Goal: Communication & Community: Share content

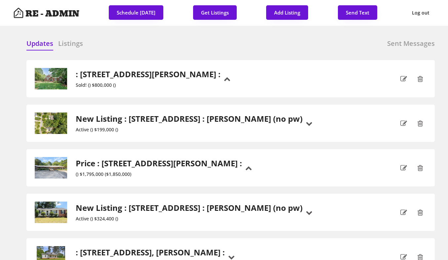
click at [218, 14] on button "Get Listings" at bounding box center [215, 12] width 44 height 15
click at [70, 48] on h6 "Listings" at bounding box center [70, 43] width 25 height 9
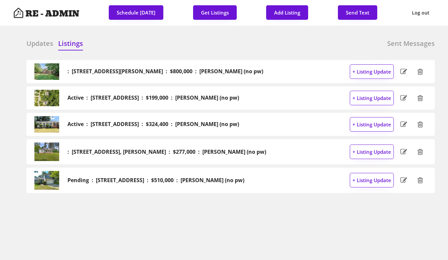
click at [34, 43] on h6 "Updates" at bounding box center [39, 43] width 27 height 9
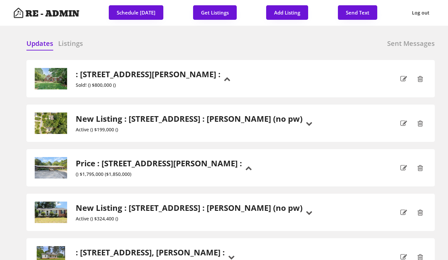
click at [145, 39] on div "Updates Listings Sent Messages" at bounding box center [230, 45] width 408 height 13
click at [363, 12] on button "Send Text" at bounding box center [357, 12] width 39 height 15
select select "raleigh"
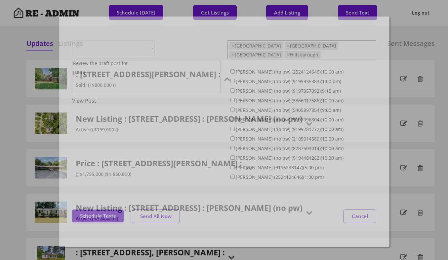
select select ""1348695171700984260__LOOKUP__1743599703321x142788062077753970""
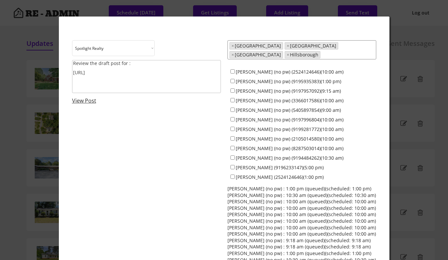
click at [168, 79] on textarea "Review the draft post for : [URL]" at bounding box center [146, 76] width 149 height 33
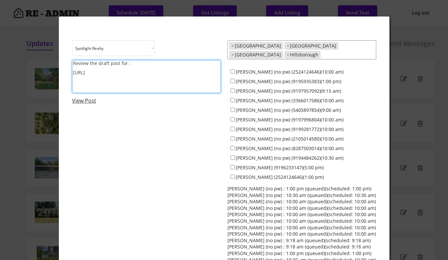
click at [168, 79] on textarea "Review the draft post for : [URL]" at bounding box center [146, 76] width 149 height 33
type textarea "Share t"
paste textarea "[URL][DOMAIN_NAME]"
click at [105, 68] on textarea "Like, share, and comment on the latest Spotlight post: Chapel Hill's Best Ice C…" at bounding box center [146, 76] width 149 height 33
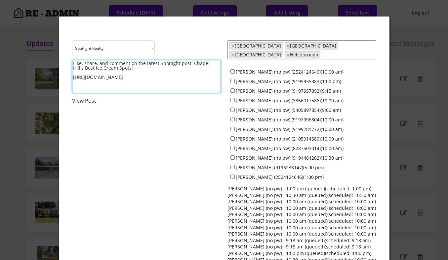
click at [142, 68] on textarea "Like, share, and comment on the latest Spotlight post: Chapel Hill's Best Ice C…" at bounding box center [146, 76] width 149 height 33
click at [190, 63] on textarea "Like, share, and comment on the latest Spotlight post: Chapel Hill's Best Ice C…" at bounding box center [146, 76] width 149 height 33
type textarea "Like, share, and comment on the latest Spotlight post: Chapel Hill's Best Ice C…"
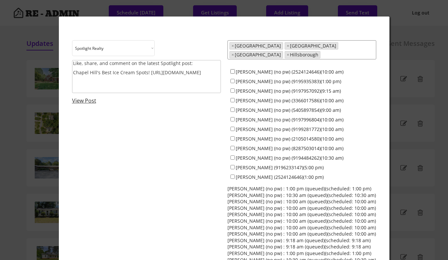
click at [232, 69] on input "[PERSON_NAME] (no pw) (2524124646)(10:00 am)" at bounding box center [232, 71] width 4 height 4
checkbox input "true"
click at [233, 79] on input "[PERSON_NAME] (no pw) (9195935383)(1:00 pm)" at bounding box center [232, 81] width 4 height 4
checkbox input "true"
click at [233, 86] on div "[PERSON_NAME] (no pw) (9197957092)(9:15 am)" at bounding box center [301, 91] width 149 height 10
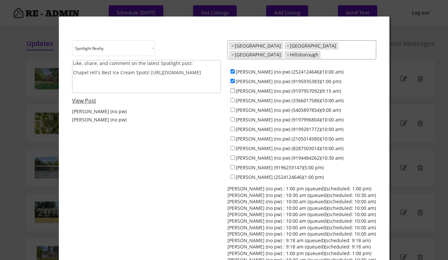
click at [233, 89] on input "[PERSON_NAME] (no pw) (9197957092)(9:15 am)" at bounding box center [232, 91] width 4 height 4
checkbox input "true"
click at [232, 98] on input "[PERSON_NAME] (no pw) (3366017586)(10:00 am)" at bounding box center [232, 100] width 4 height 4
checkbox input "true"
click at [233, 108] on div "[PERSON_NAME] (no pw) (5405897854)(9:00 am)" at bounding box center [301, 110] width 149 height 10
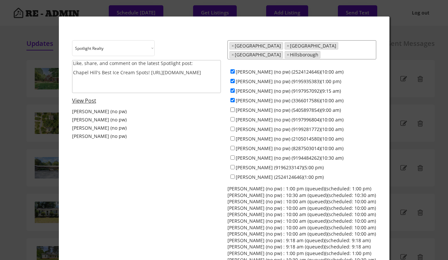
click at [233, 108] on input "[PERSON_NAME] (no pw) (5405897854)(9:00 am)" at bounding box center [232, 110] width 4 height 4
checkbox input "true"
click at [232, 117] on input "[PERSON_NAME] (no pw) (9197996804)(10:00 am)" at bounding box center [232, 119] width 4 height 4
checkbox input "true"
click at [232, 127] on input "[PERSON_NAME] (no pw) (9199281772)(10:00 am)" at bounding box center [232, 129] width 4 height 4
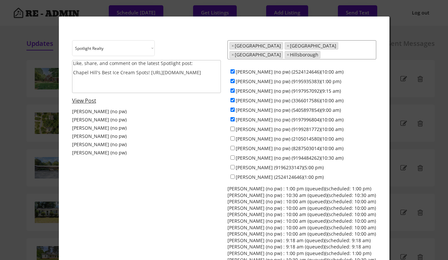
checkbox input "true"
click at [232, 137] on input "[PERSON_NAME] (no pw) (2105014580)(10:00 am)" at bounding box center [232, 139] width 4 height 4
checkbox input "true"
click at [232, 146] on input "[PERSON_NAME] (no pw) (8287503014)(10:00 am)" at bounding box center [232, 148] width 4 height 4
checkbox input "true"
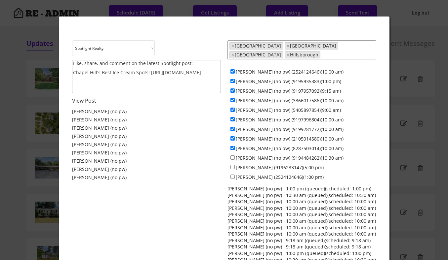
click at [231, 156] on input "[PERSON_NAME] (no pw) (9194484262)(10:30 am)" at bounding box center [232, 158] width 4 height 4
checkbox input "true"
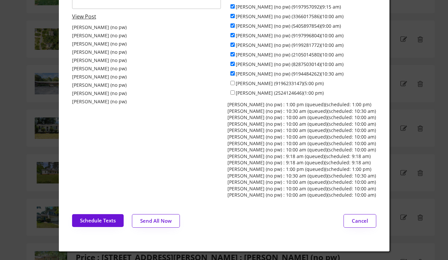
scroll to position [93, 0]
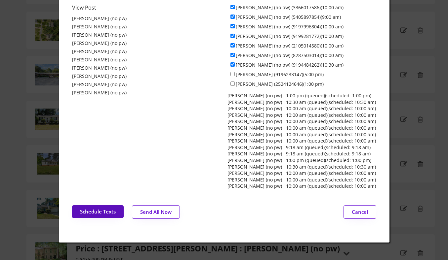
click at [99, 209] on button "Schedule Texts" at bounding box center [98, 212] width 52 height 13
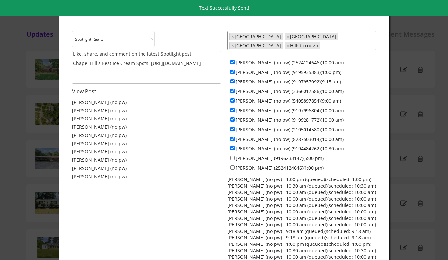
scroll to position [0, 0]
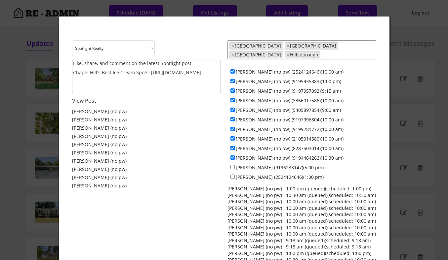
click at [24, 100] on div at bounding box center [224, 130] width 448 height 260
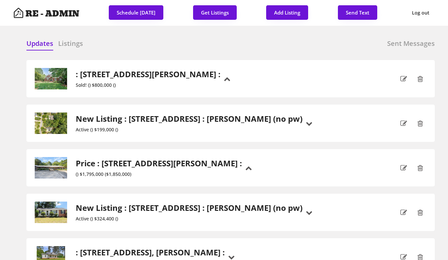
click at [157, 41] on div "Updates Listings Sent Messages" at bounding box center [230, 45] width 408 height 13
click at [173, 40] on div at bounding box center [178, 44] width 33 height 10
